Goal: Task Accomplishment & Management: Use online tool/utility

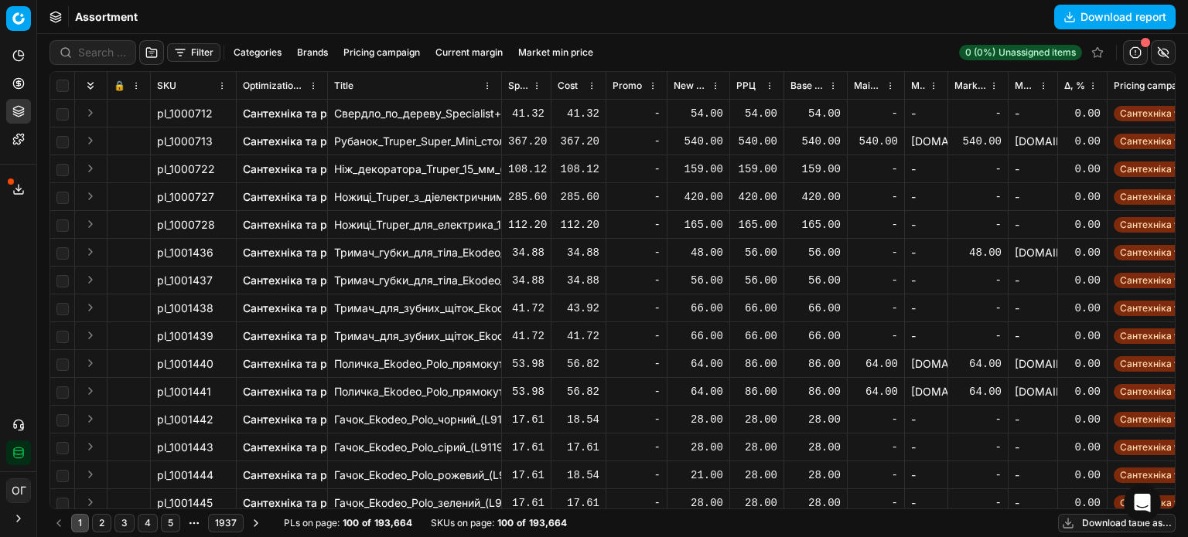
click at [204, 51] on button "Filter" at bounding box center [193, 52] width 53 height 19
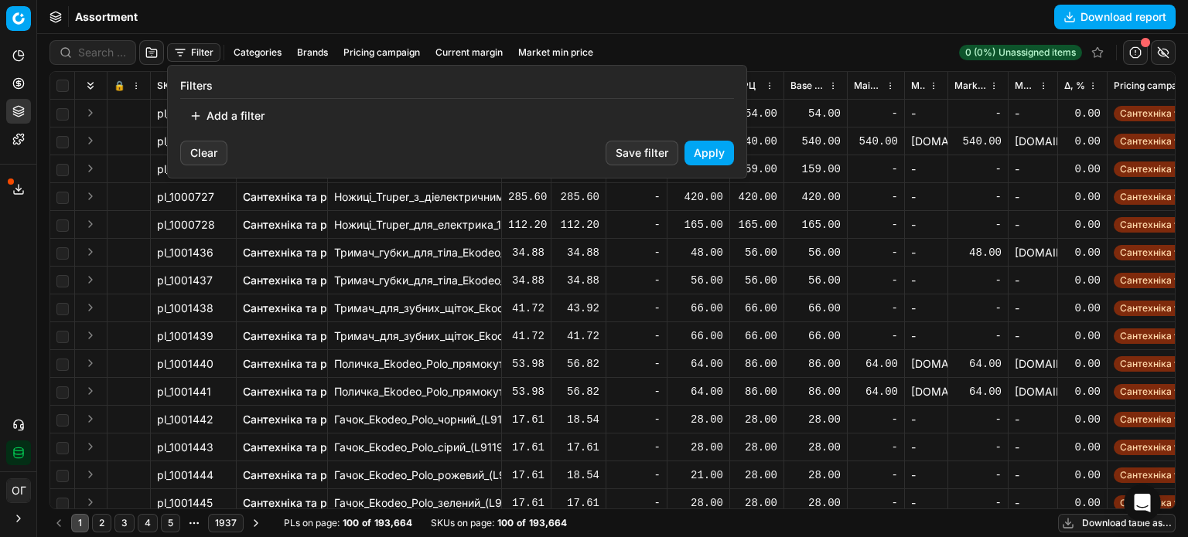
click at [241, 117] on button "Add a filter" at bounding box center [227, 116] width 94 height 25
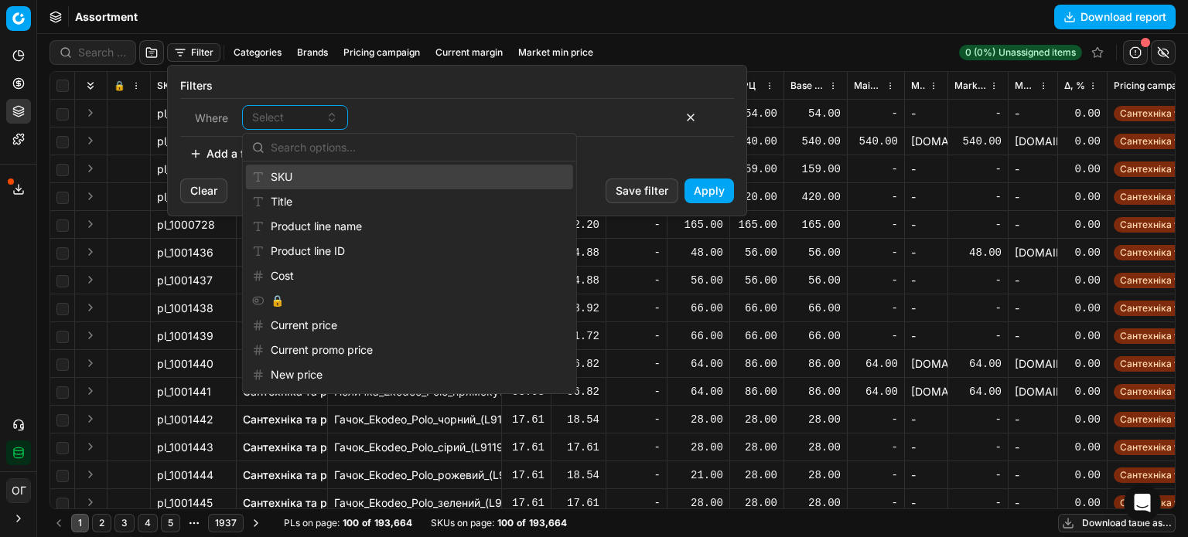
click at [284, 172] on div "SKU" at bounding box center [409, 177] width 327 height 25
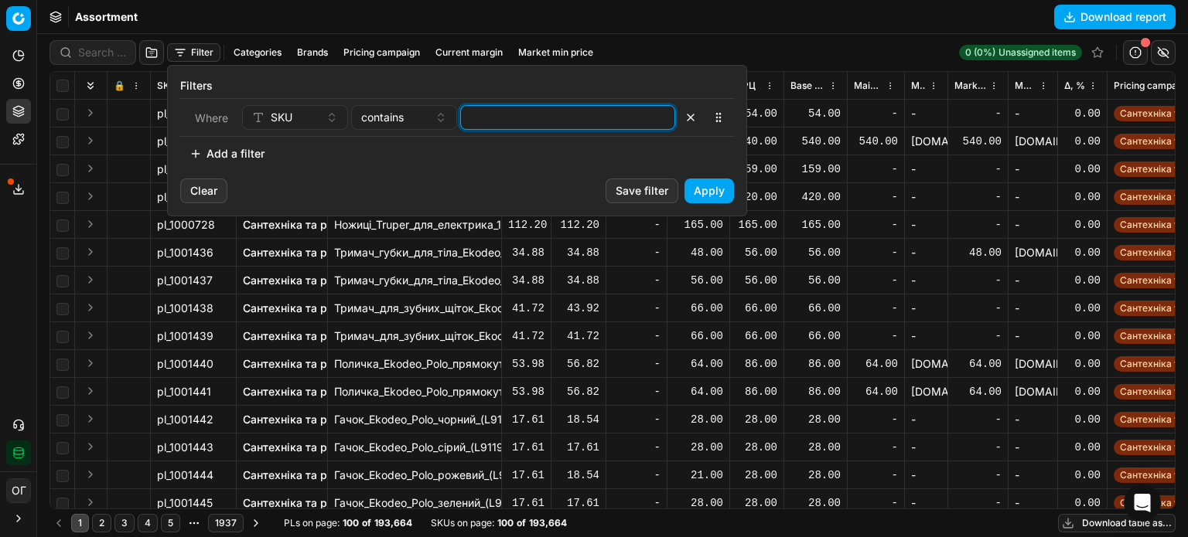
click at [513, 117] on input at bounding box center [567, 117] width 201 height 23
paste input "474986,474987,474992,481950,481956,481968,481970,481973,546199,572175,572177,57…"
type input "474986,474987,474992,481950,481956,481968,481970,481973,546199,572175,572177,57…"
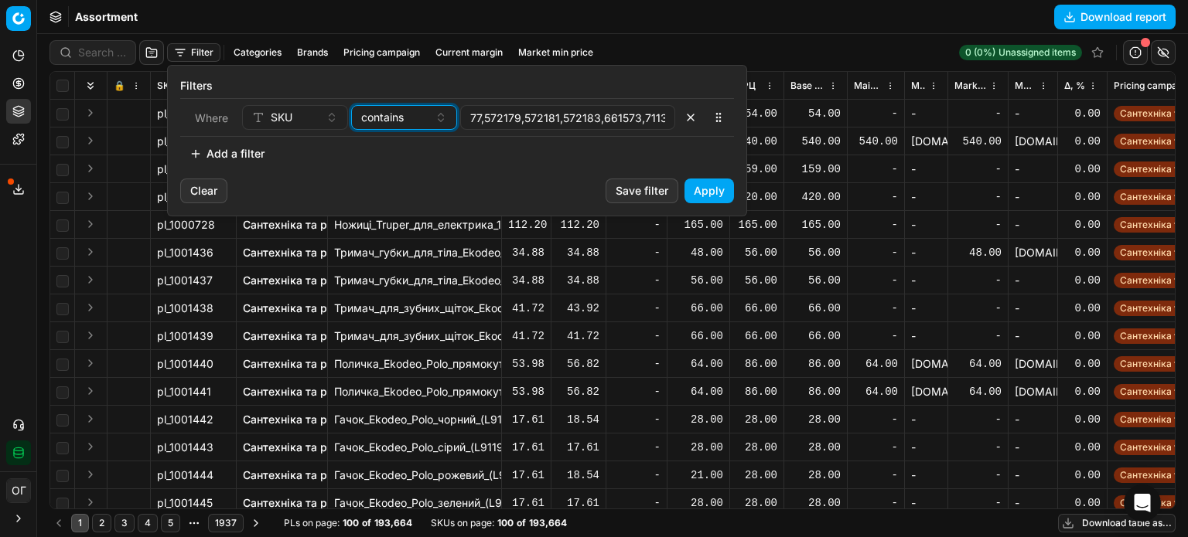
click at [403, 123] on span "contains" at bounding box center [382, 117] width 43 height 15
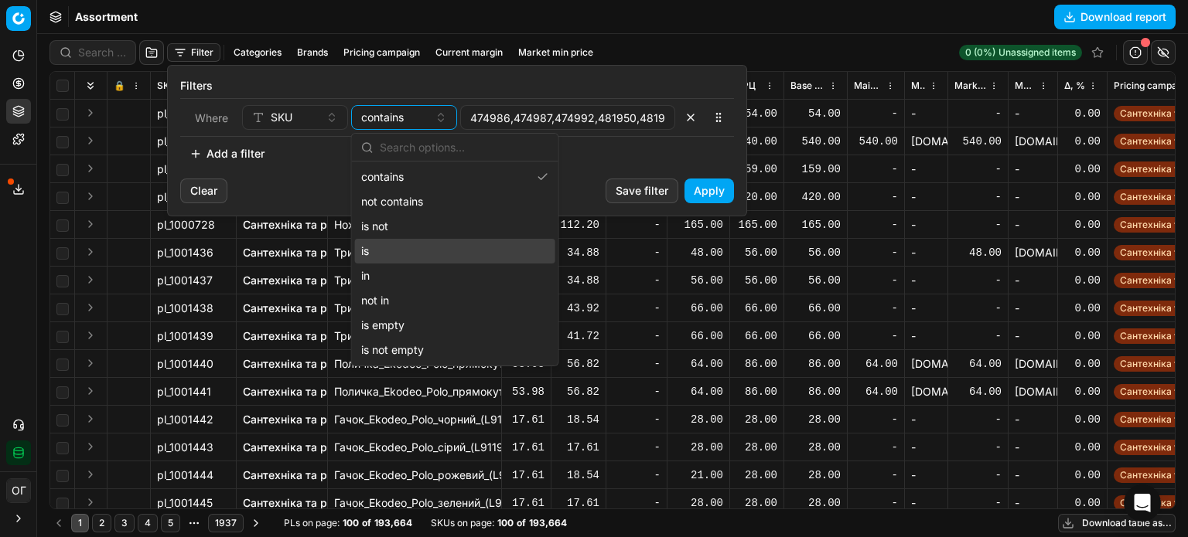
click at [402, 273] on div "in" at bounding box center [455, 276] width 200 height 25
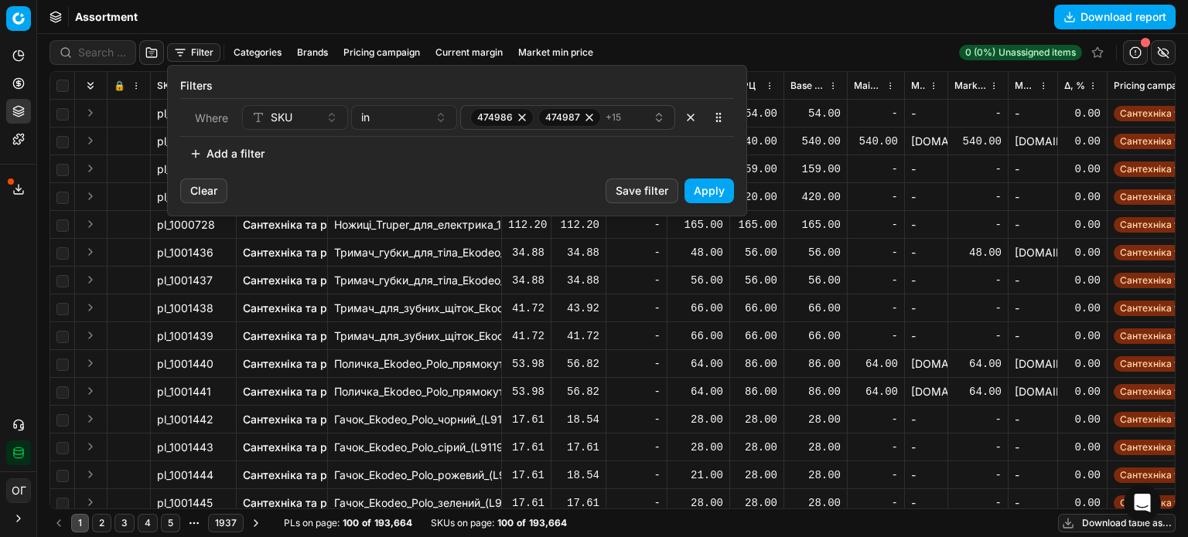
click at [703, 186] on button "Apply" at bounding box center [708, 191] width 49 height 25
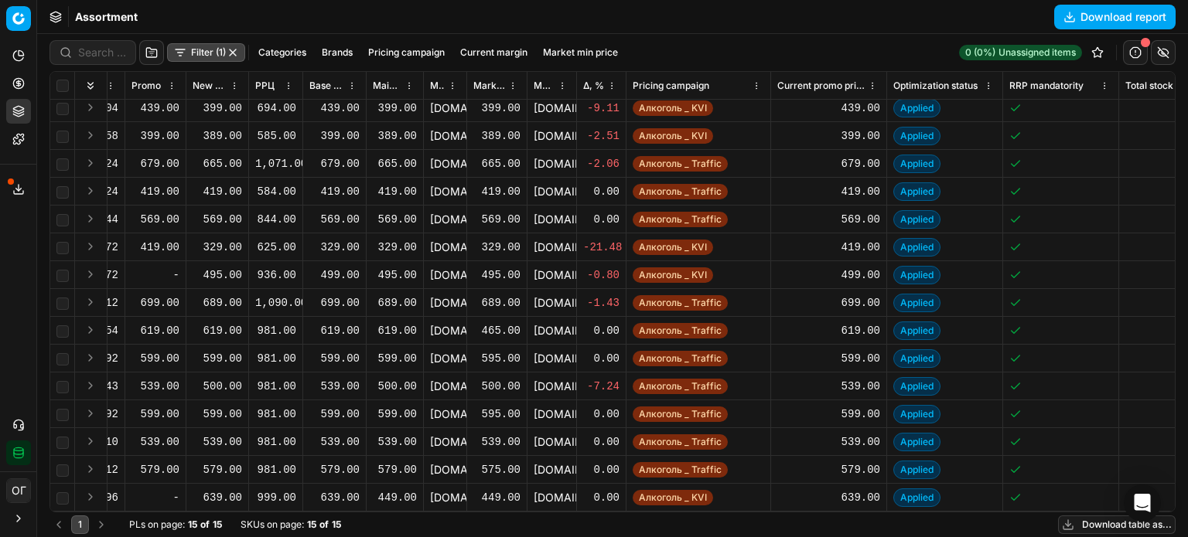
scroll to position [16, 0]
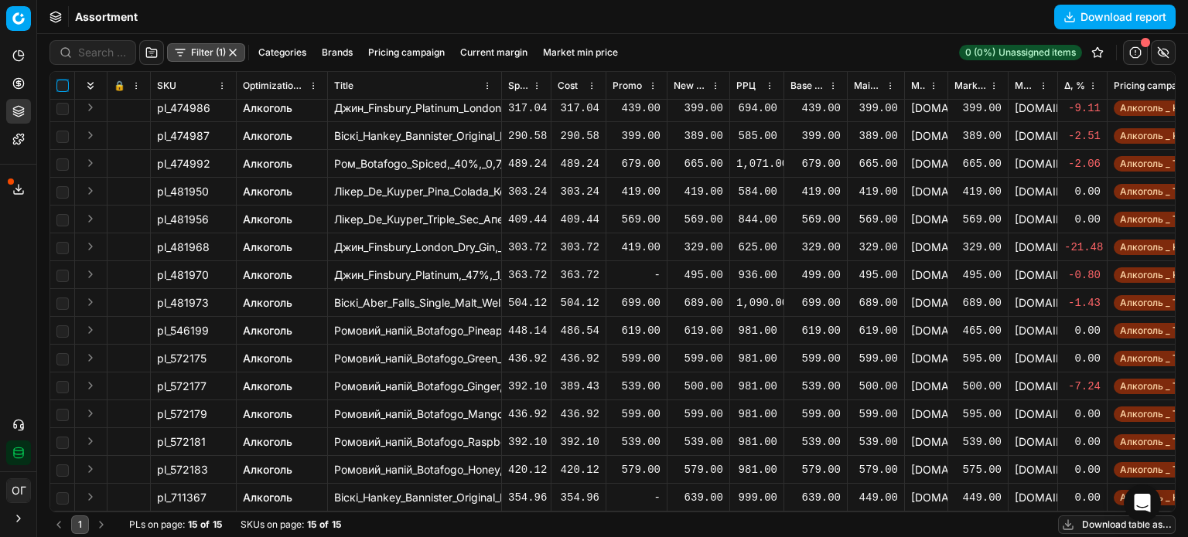
click at [63, 86] on input "checkbox" at bounding box center [62, 86] width 12 height 12
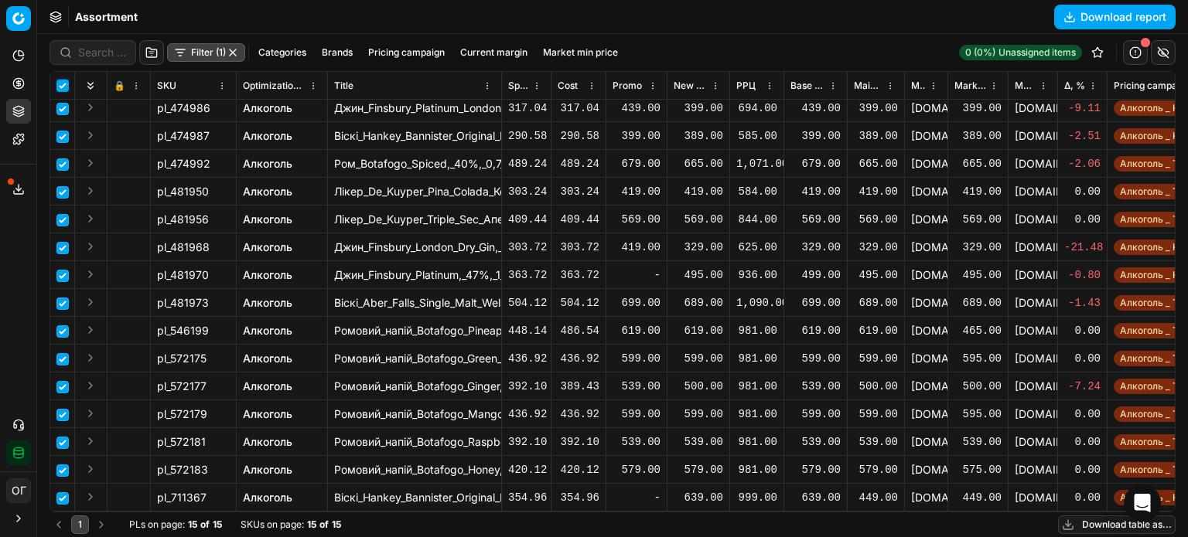
checkbox input "true"
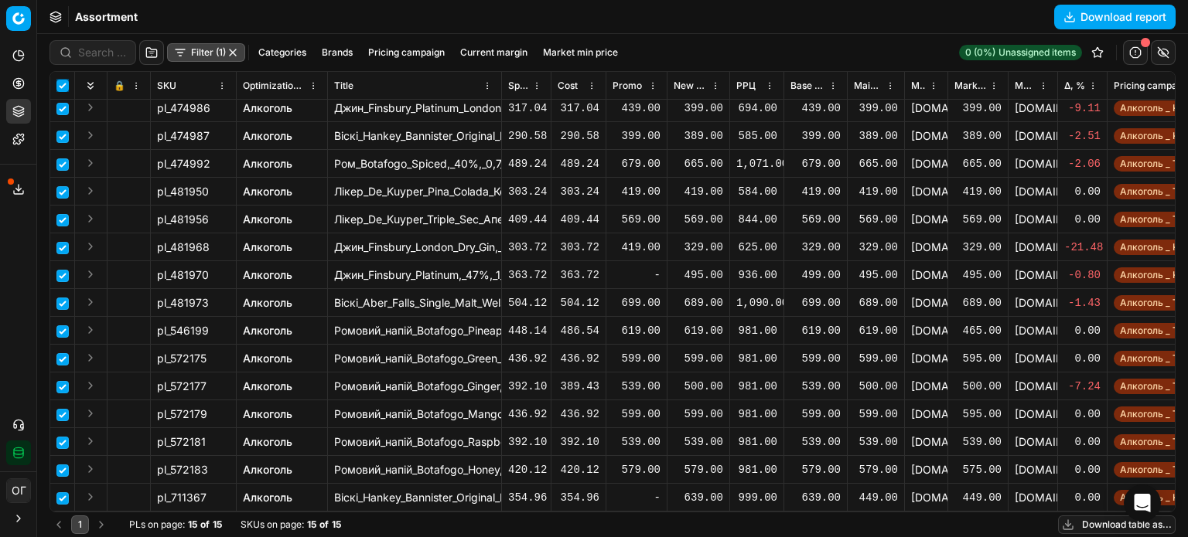
checkbox input "true"
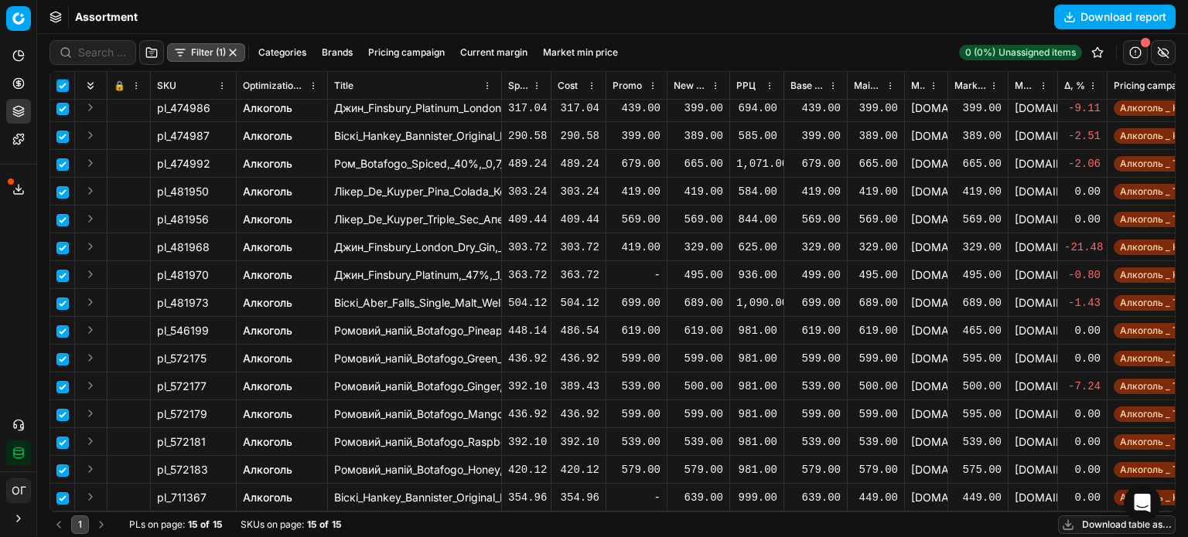
checkbox input "true"
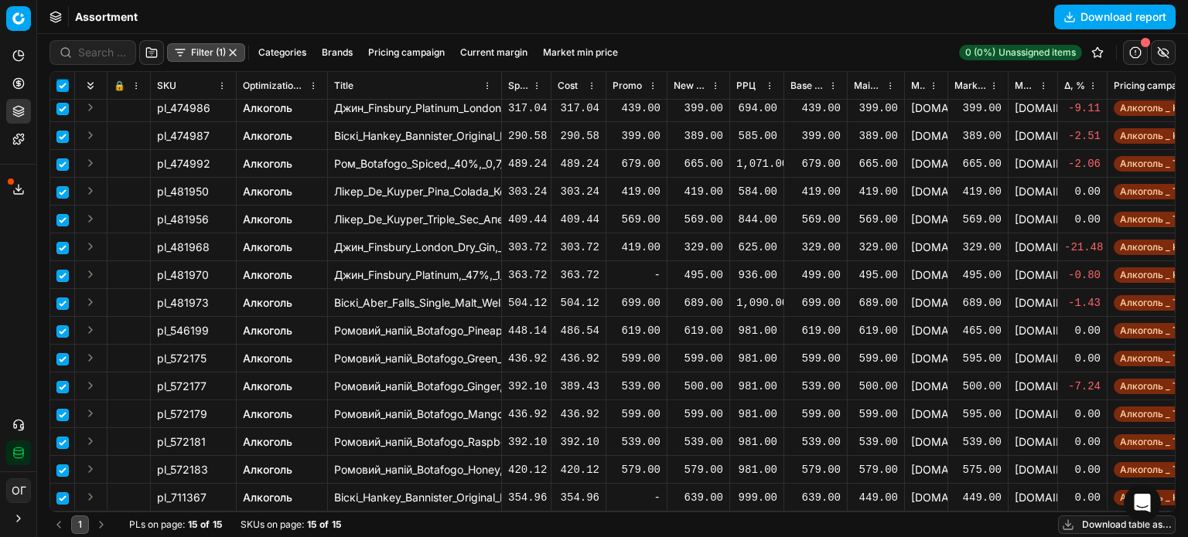
checkbox input "true"
click at [639, 56] on html "Pricing platform Analytics Pricing Product portfolio Templates Export service 1…" at bounding box center [594, 268] width 1188 height 537
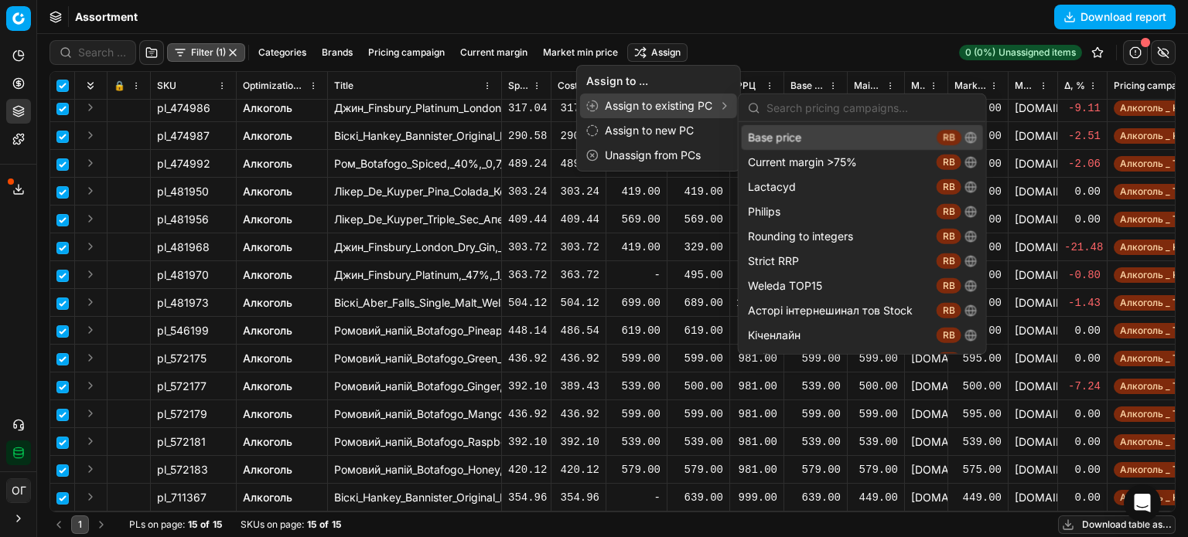
click at [654, 99] on div "Assign to existing PC" at bounding box center [658, 106] width 157 height 25
click at [756, 135] on div "Base price RB" at bounding box center [862, 137] width 241 height 25
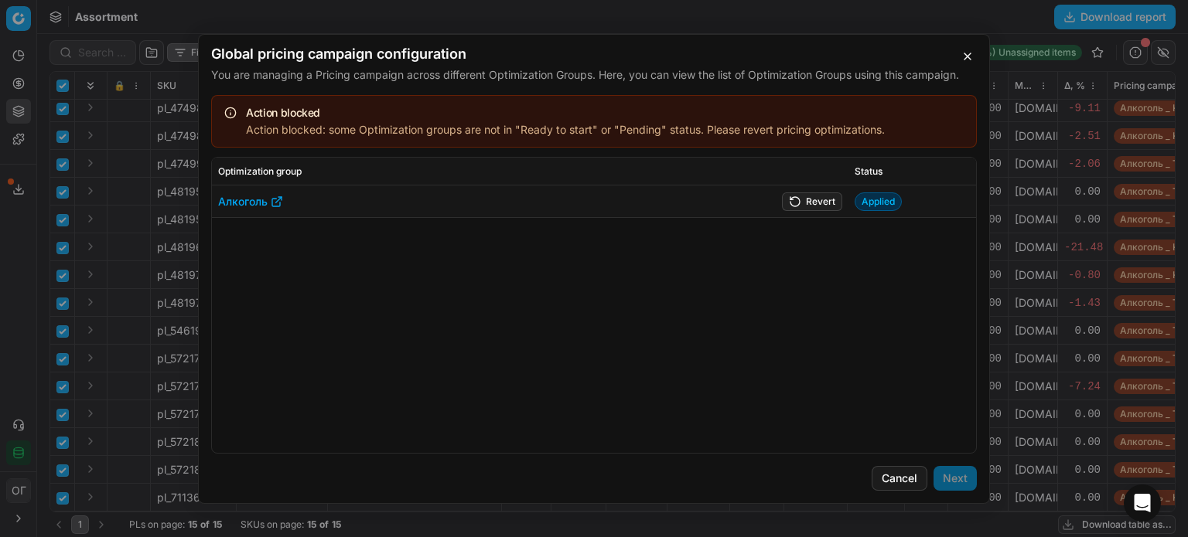
click at [794, 196] on button "Revert" at bounding box center [812, 201] width 60 height 19
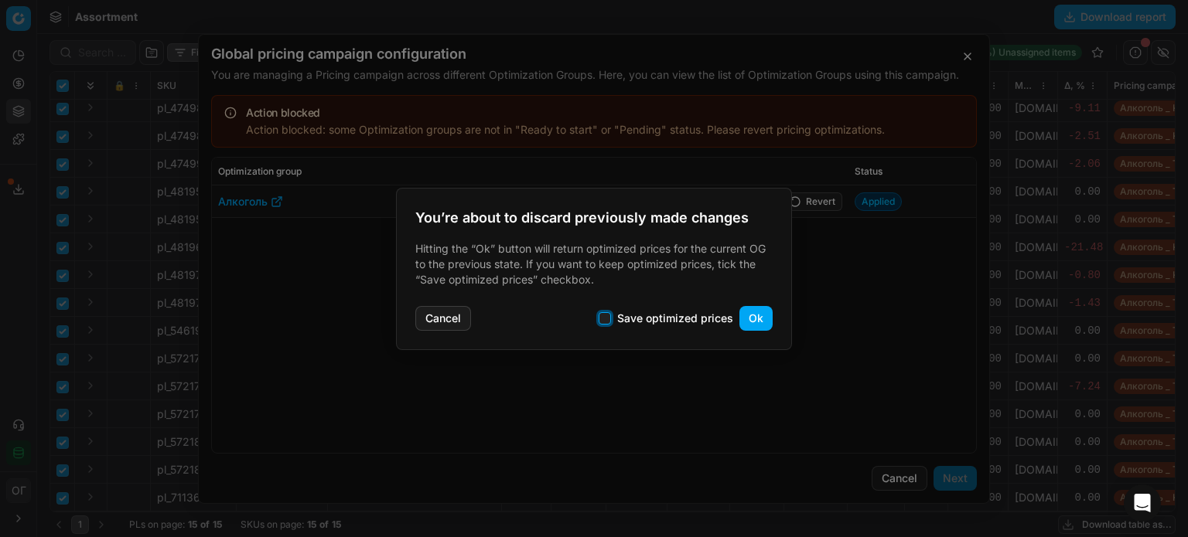
click at [609, 320] on input "Save optimized prices" at bounding box center [605, 318] width 12 height 12
checkbox input "true"
click at [758, 318] on button "Ok" at bounding box center [755, 318] width 33 height 25
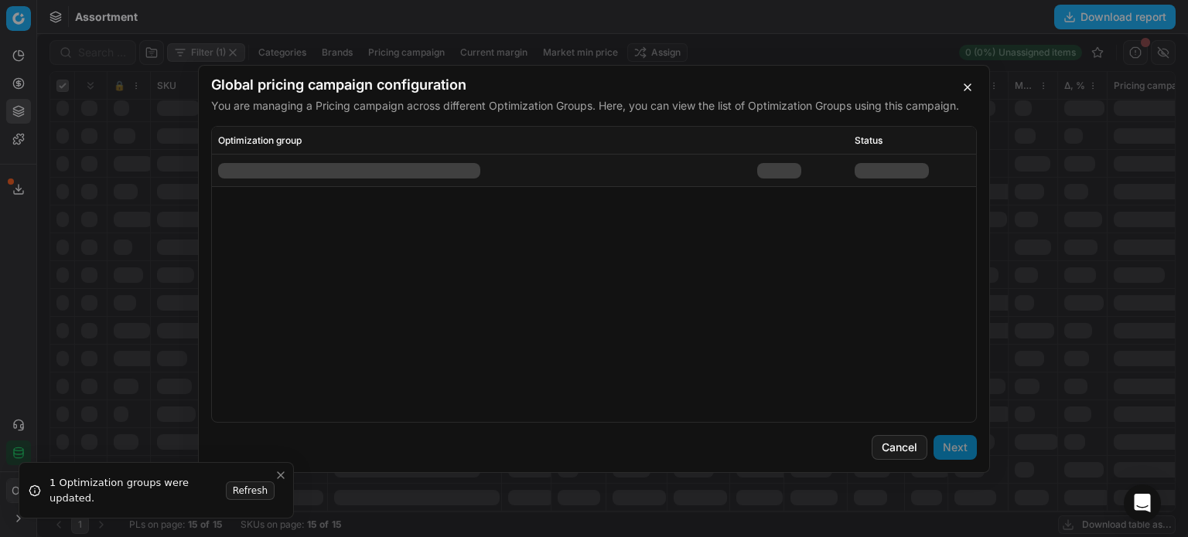
click at [953, 442] on button "Next" at bounding box center [954, 447] width 43 height 25
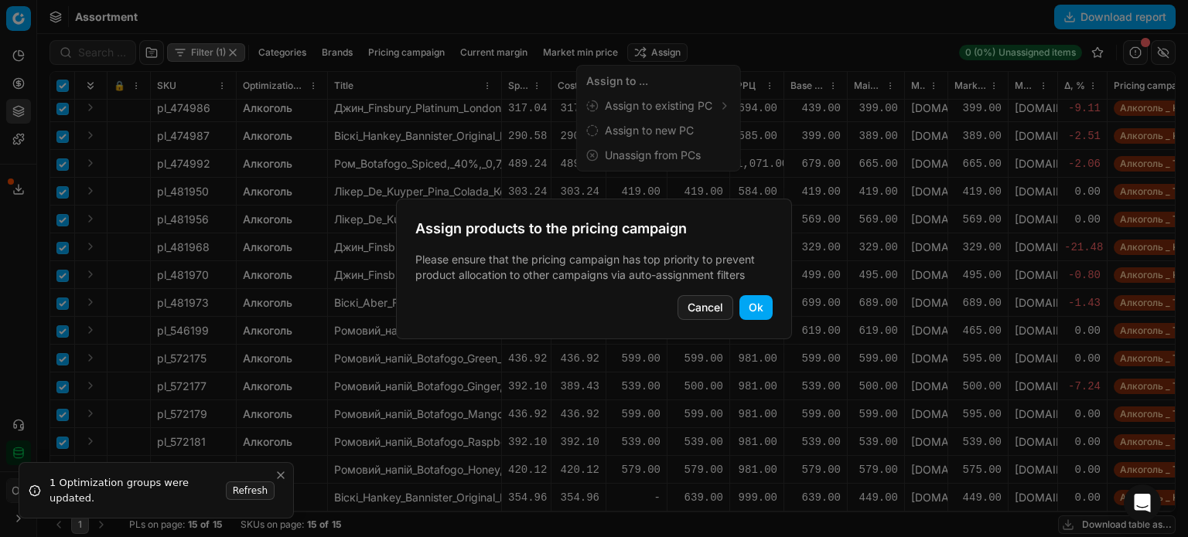
click at [755, 312] on button "Ok" at bounding box center [755, 307] width 33 height 25
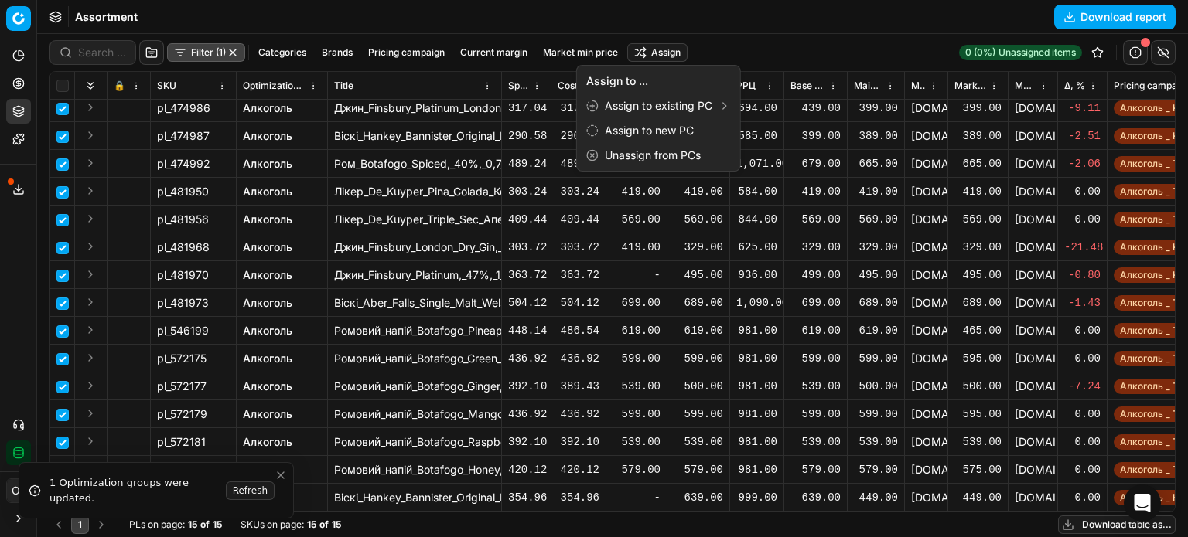
checkbox input "false"
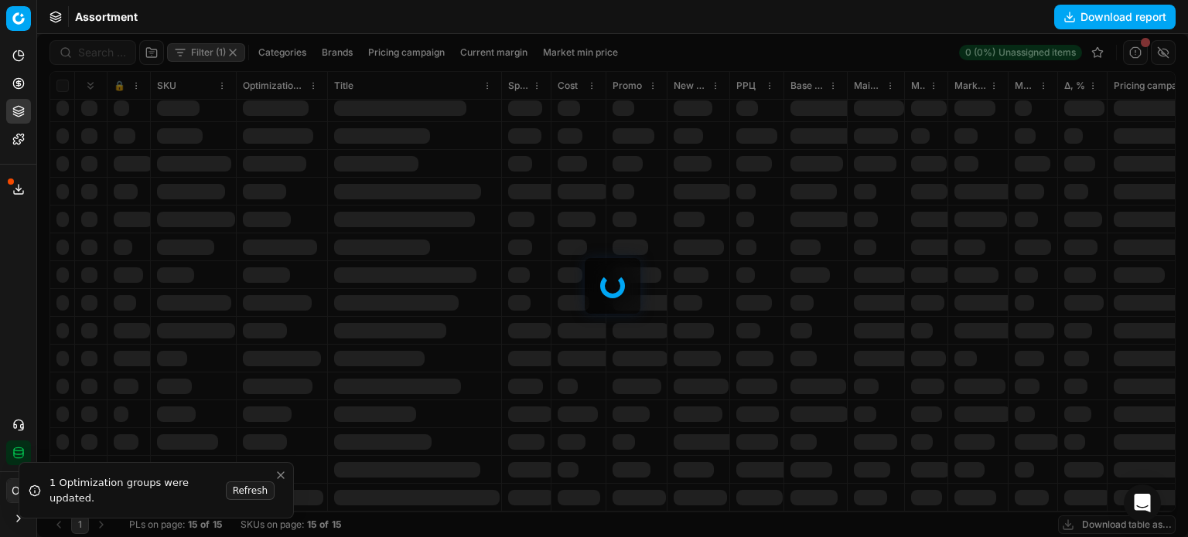
click at [789, 29] on div "Assortment Download report" at bounding box center [612, 17] width 1151 height 34
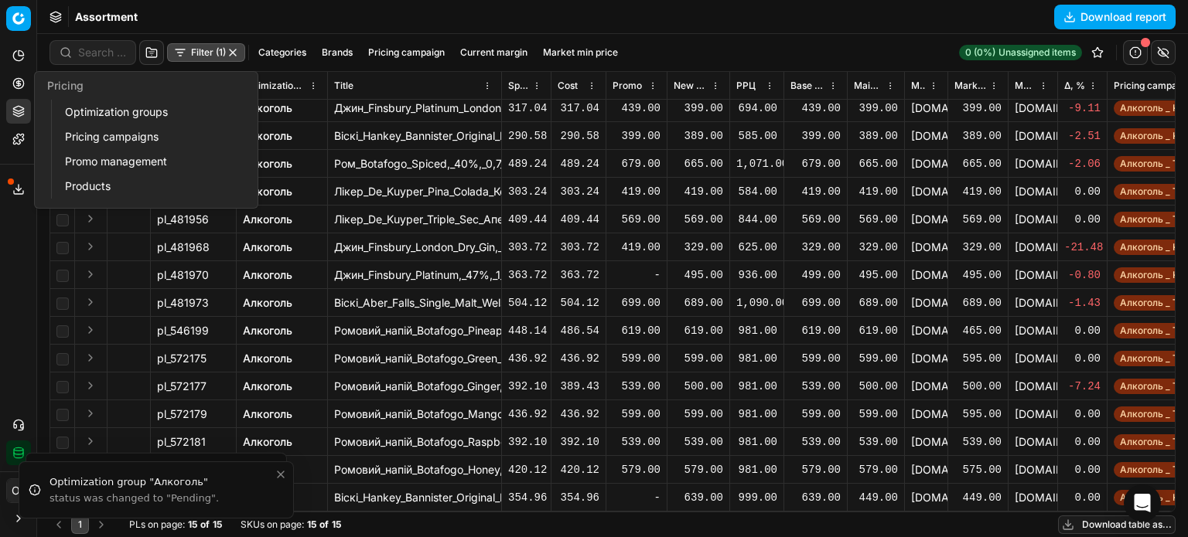
click at [18, 80] on icon at bounding box center [18, 83] width 12 height 12
click at [99, 115] on link "Optimization groups" at bounding box center [149, 112] width 180 height 22
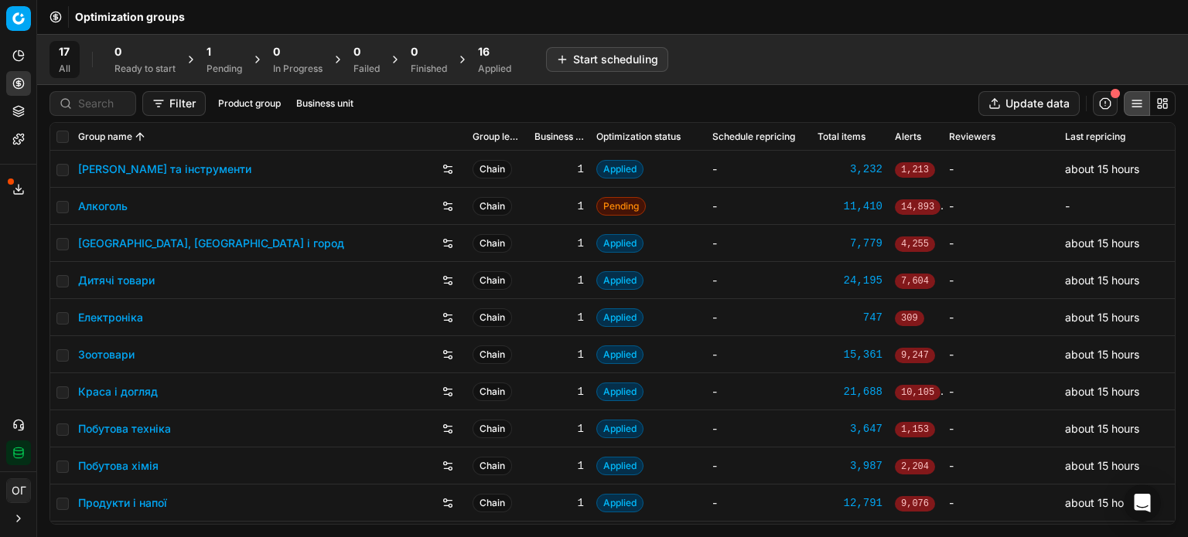
click at [227, 78] on div "17 All 0 Ready to start 1 Pending 0 In Progress 0 Failed 0 Finished 16 Applied …" at bounding box center [612, 59] width 1151 height 51
click at [226, 70] on div "Pending" at bounding box center [224, 69] width 36 height 12
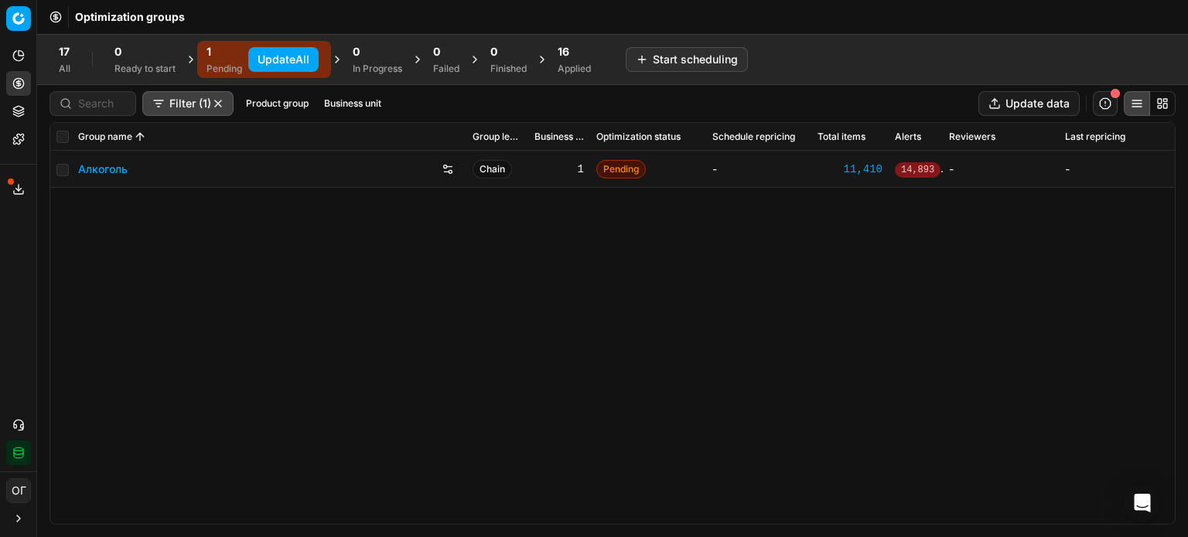
click at [285, 56] on button "Update All" at bounding box center [283, 59] width 70 height 25
